Goal: Task Accomplishment & Management: Complete application form

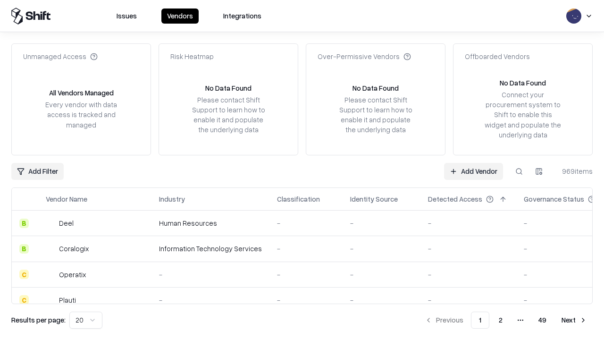
click at [473, 171] on link "Add Vendor" at bounding box center [473, 171] width 59 height 17
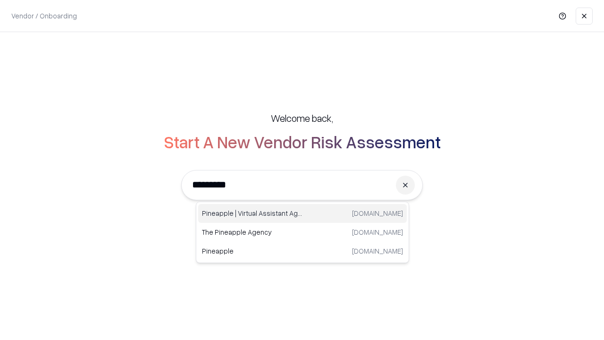
click at [302, 213] on div "Pineapple | Virtual Assistant Agency [DOMAIN_NAME]" at bounding box center [302, 213] width 209 height 19
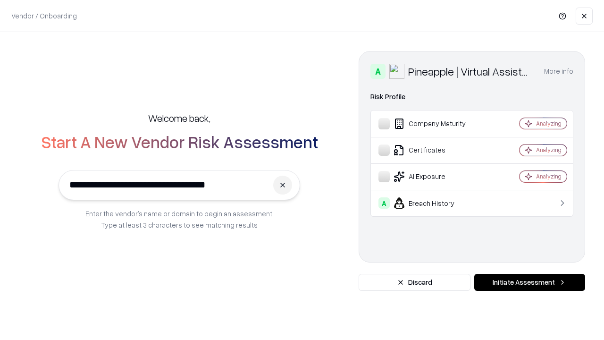
type input "**********"
click at [529, 282] on button "Initiate Assessment" at bounding box center [529, 282] width 111 height 17
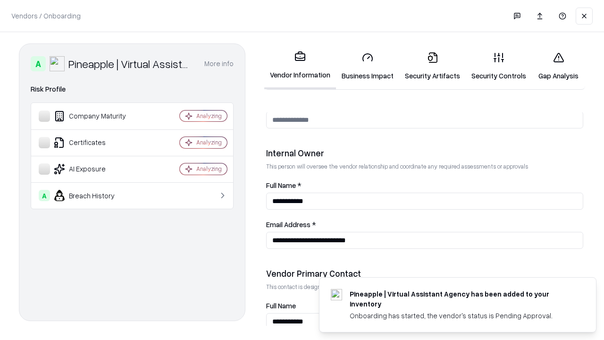
scroll to position [489, 0]
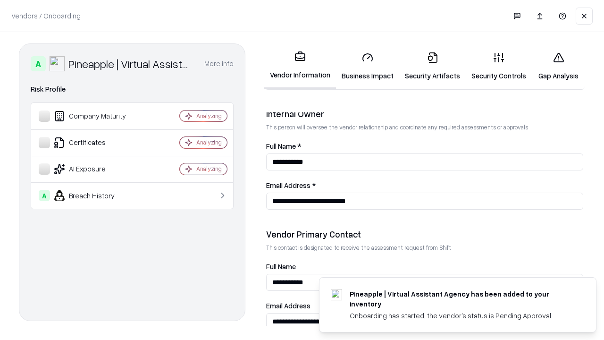
click at [368, 66] on link "Business Impact" at bounding box center [367, 66] width 63 height 44
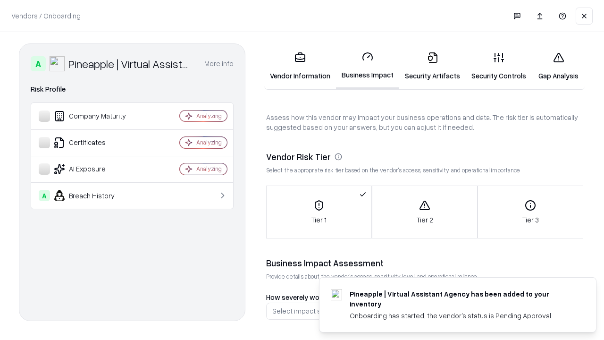
click at [432, 66] on link "Security Artifacts" at bounding box center [432, 66] width 67 height 44
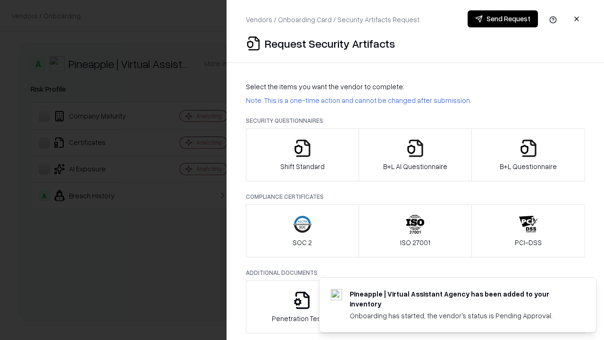
click at [302, 155] on icon "button" at bounding box center [302, 148] width 19 height 19
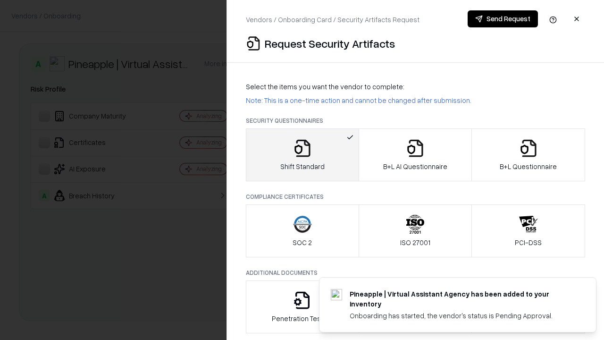
click at [502, 19] on button "Send Request" at bounding box center [503, 18] width 70 height 17
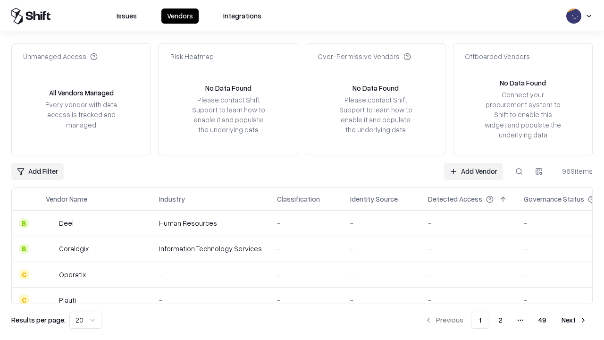
click at [519, 171] on button at bounding box center [518, 171] width 17 height 17
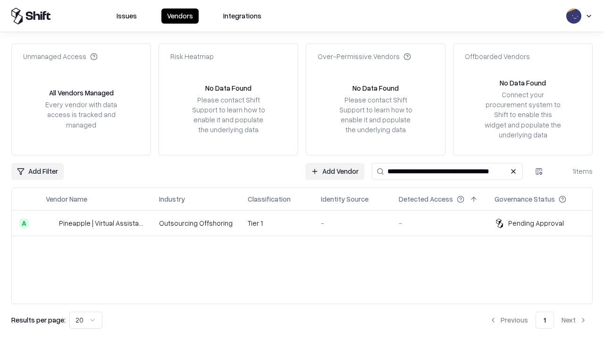
type input "**********"
click at [308, 223] on td "Tier 1" at bounding box center [276, 222] width 73 height 25
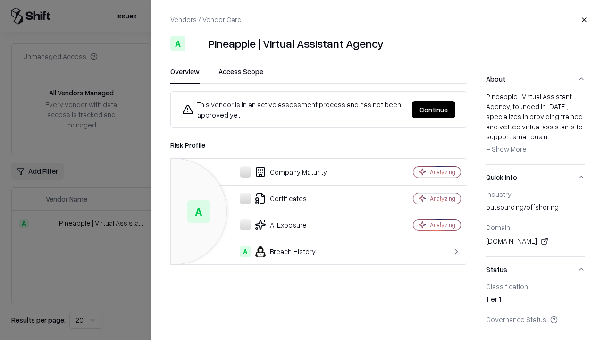
click at [434, 109] on button "Continue" at bounding box center [433, 109] width 43 height 17
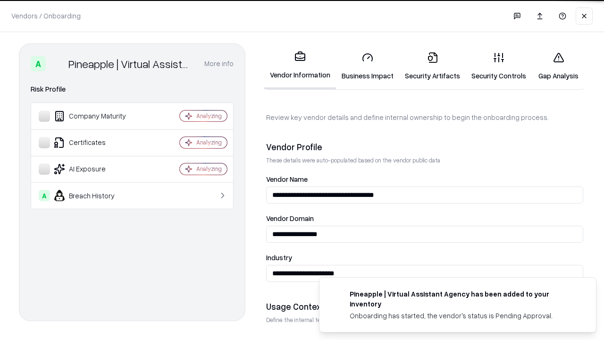
click at [432, 66] on link "Security Artifacts" at bounding box center [432, 66] width 67 height 44
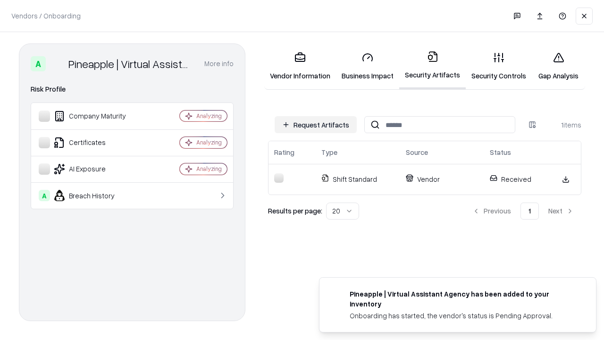
click at [499, 66] on link "Security Controls" at bounding box center [499, 66] width 66 height 44
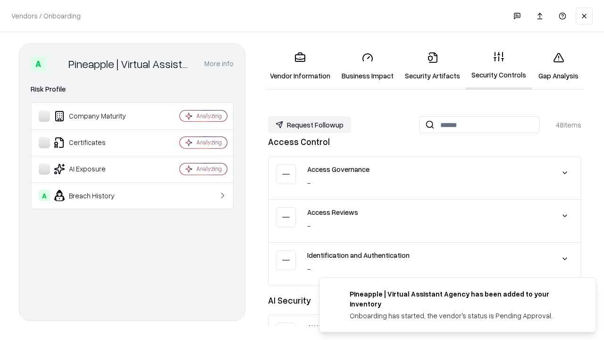
click at [309, 125] on button "Request Followup" at bounding box center [309, 124] width 83 height 17
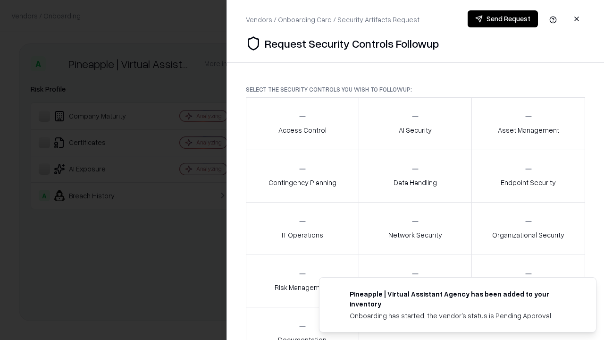
click at [302, 124] on div "Access Control" at bounding box center [302, 123] width 48 height 23
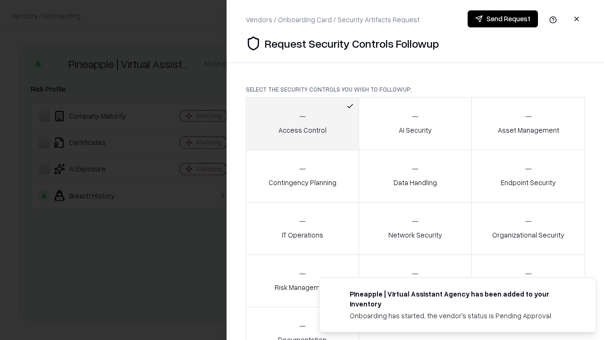
click at [502, 19] on button "Send Request" at bounding box center [503, 18] width 70 height 17
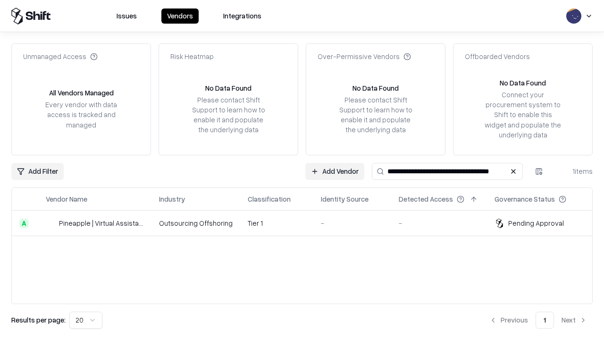
type input "**********"
click at [308, 223] on td "Tier 1" at bounding box center [276, 222] width 73 height 25
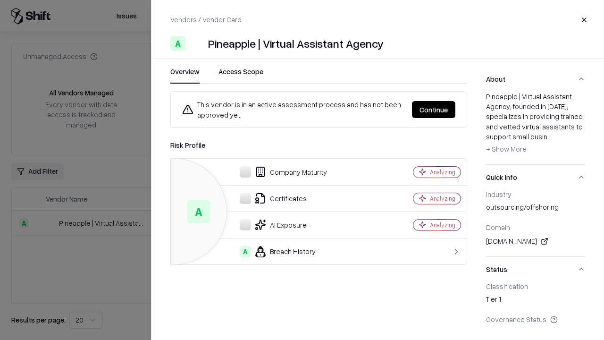
click at [434, 109] on button "Continue" at bounding box center [433, 109] width 43 height 17
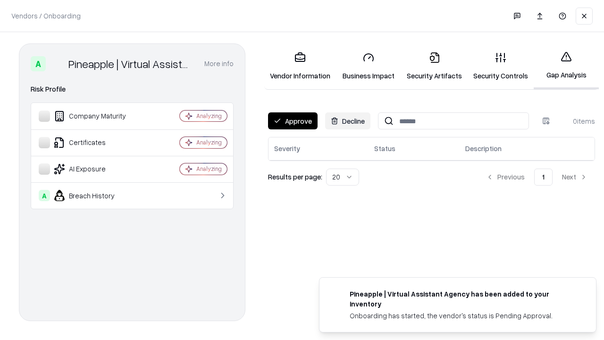
click at [293, 121] on button "Approve" at bounding box center [293, 120] width 50 height 17
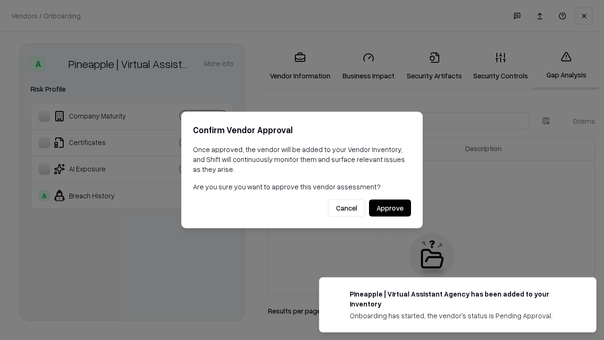
click at [390, 208] on button "Approve" at bounding box center [390, 208] width 42 height 17
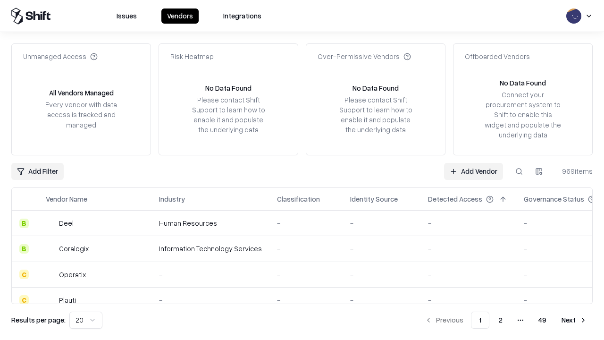
type input "**********"
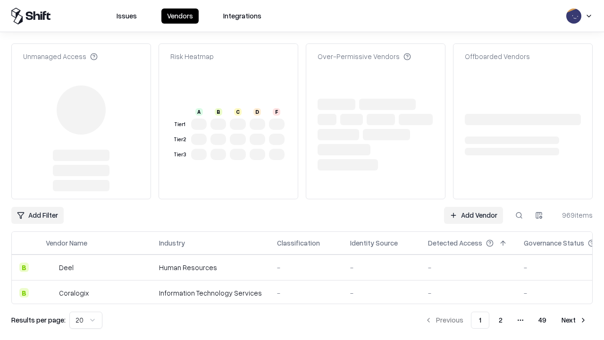
click at [473, 207] on link "Add Vendor" at bounding box center [473, 215] width 59 height 17
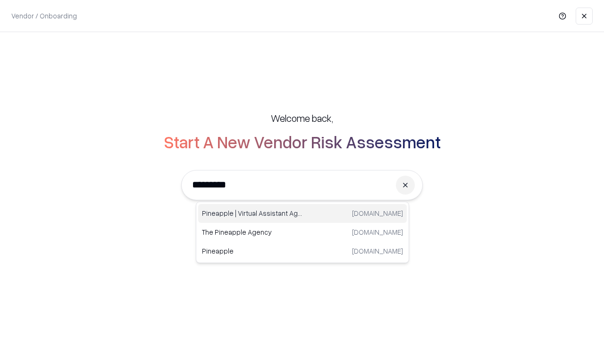
click at [302, 213] on div "Pineapple | Virtual Assistant Agency [DOMAIN_NAME]" at bounding box center [302, 213] width 209 height 19
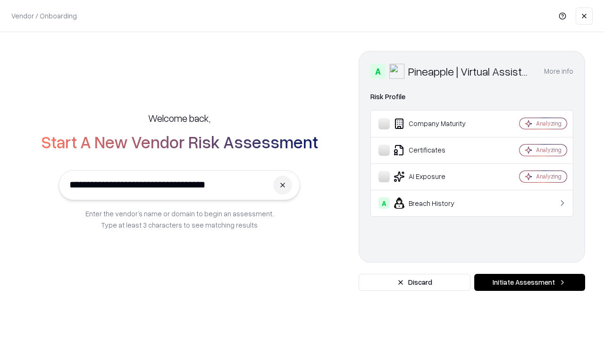
type input "**********"
click at [529, 282] on button "Initiate Assessment" at bounding box center [529, 282] width 111 height 17
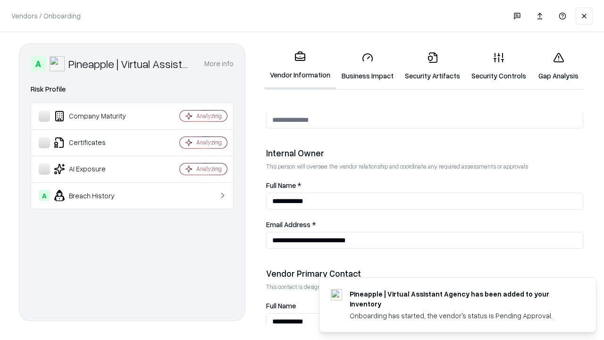
scroll to position [489, 0]
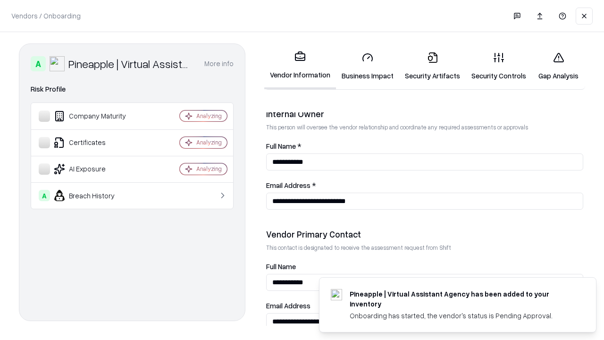
click at [558, 66] on link "Gap Analysis" at bounding box center [558, 66] width 53 height 44
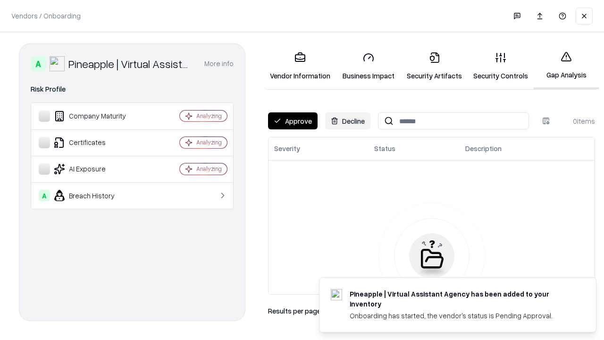
click at [293, 121] on button "Approve" at bounding box center [293, 120] width 50 height 17
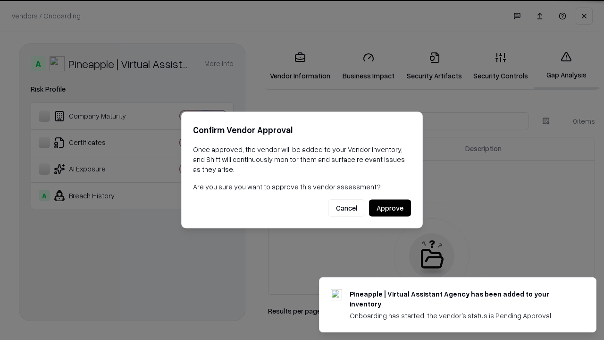
click at [390, 208] on button "Approve" at bounding box center [390, 208] width 42 height 17
